Goal: Task Accomplishment & Management: Manage account settings

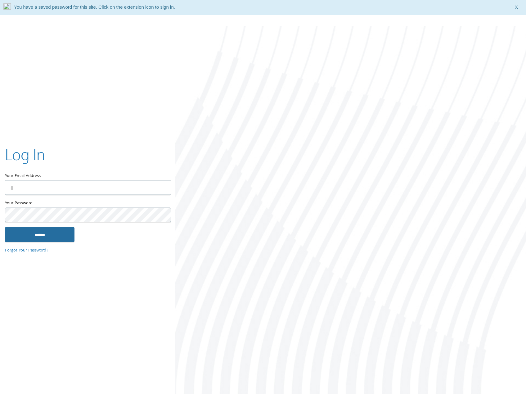
type input "**********"
click at [57, 237] on input "******" at bounding box center [40, 234] width 70 height 15
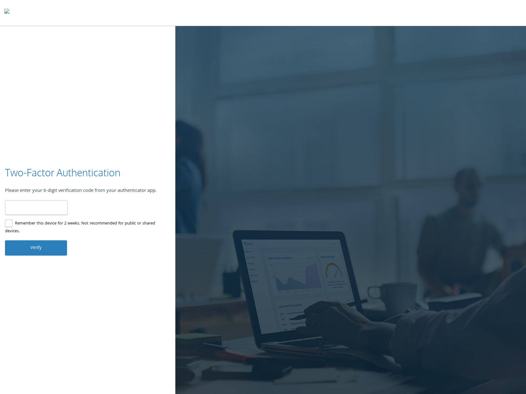
click at [23, 207] on input "number" at bounding box center [36, 207] width 63 height 15
type input "******"
